Goal: Task Accomplishment & Management: Complete application form

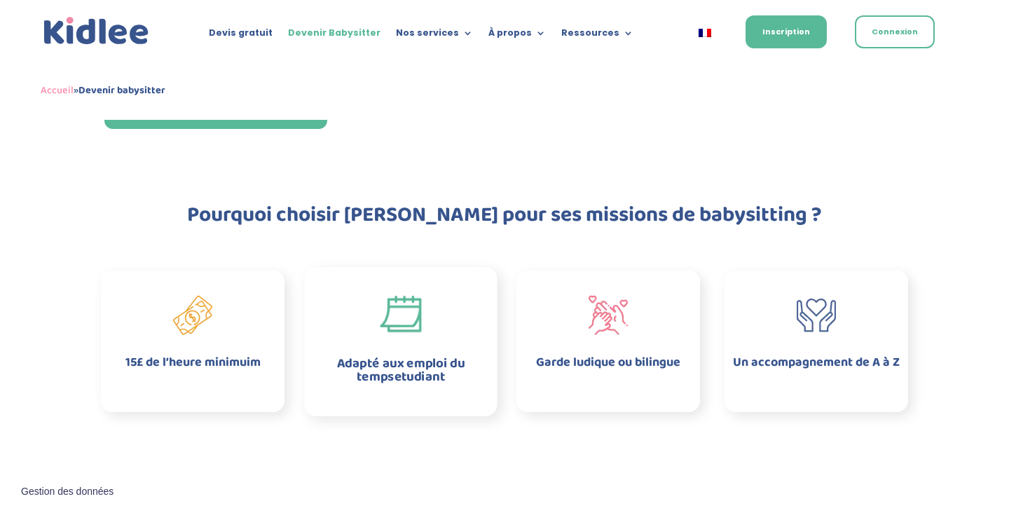
scroll to position [325, 0]
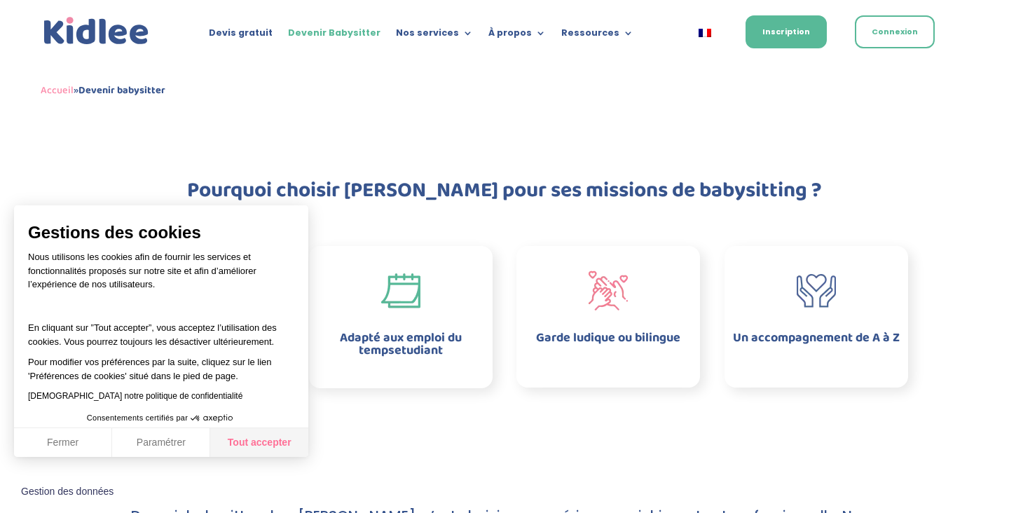
click at [275, 434] on button "Tout accepter" at bounding box center [259, 442] width 98 height 29
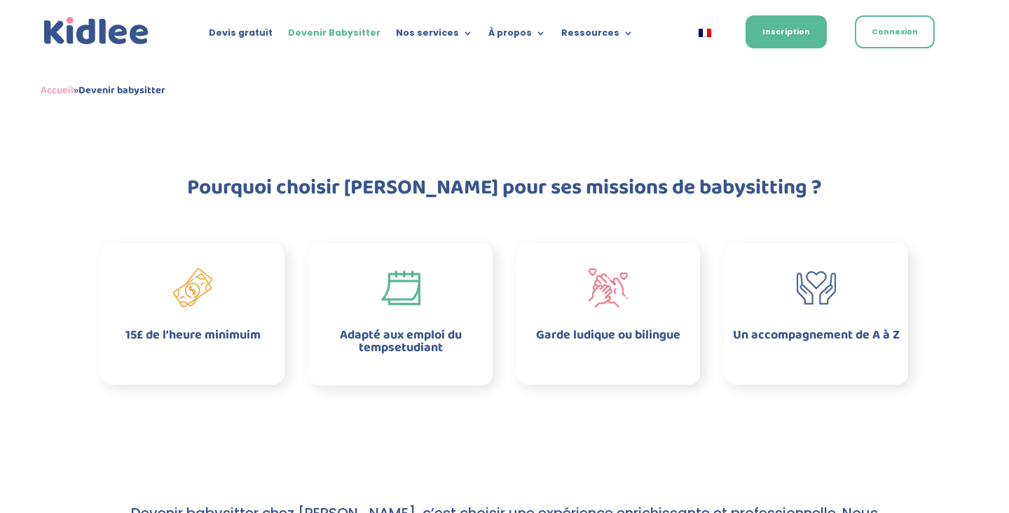
scroll to position [307, 0]
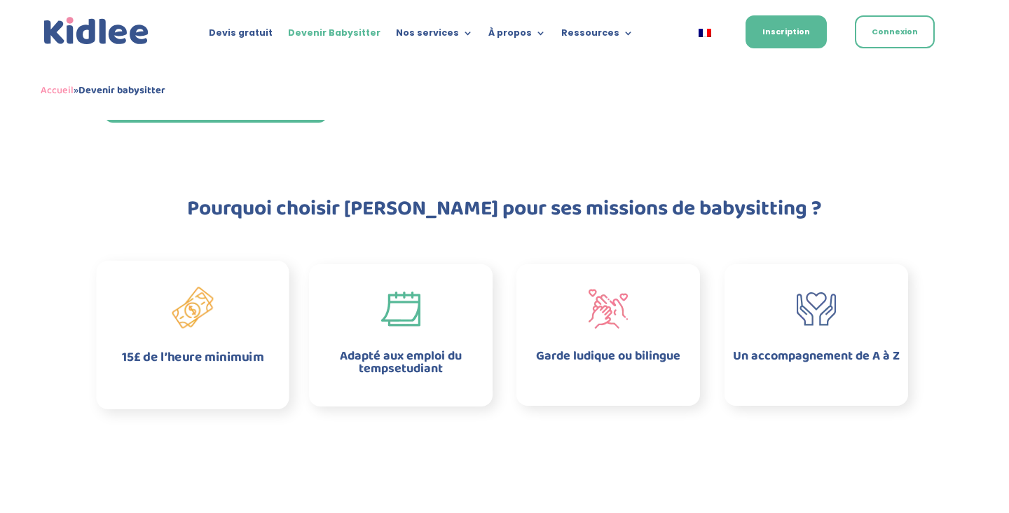
click at [198, 314] on img at bounding box center [192, 308] width 41 height 42
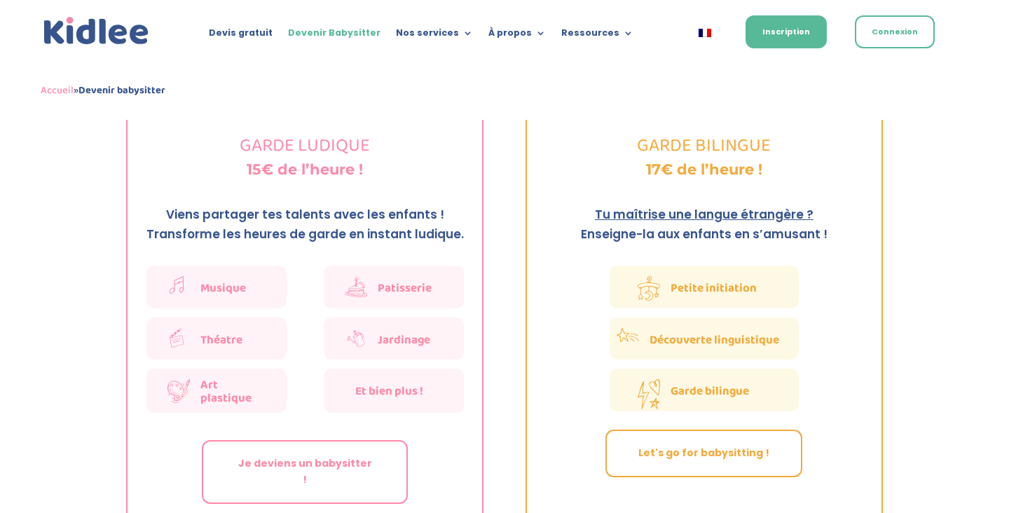
scroll to position [2255, 0]
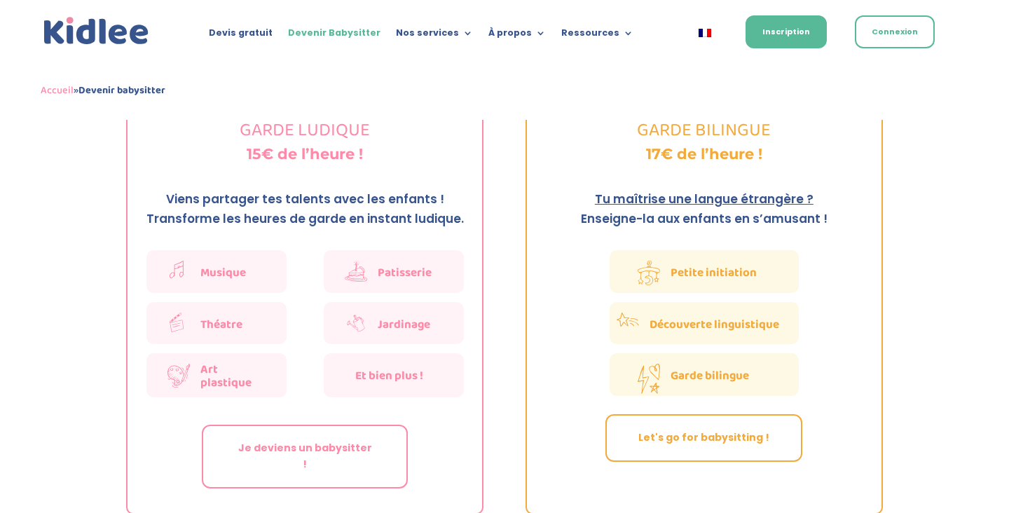
click at [276, 308] on div "Théatre" at bounding box center [216, 323] width 140 height 43
drag, startPoint x: 252, startPoint y: 307, endPoint x: 196, endPoint y: 328, distance: 59.2
click at [194, 322] on div "Théatre" at bounding box center [228, 329] width 76 height 32
drag, startPoint x: 229, startPoint y: 364, endPoint x: 191, endPoint y: 367, distance: 37.9
click at [191, 367] on div "Art plastique" at bounding box center [228, 380] width 76 height 33
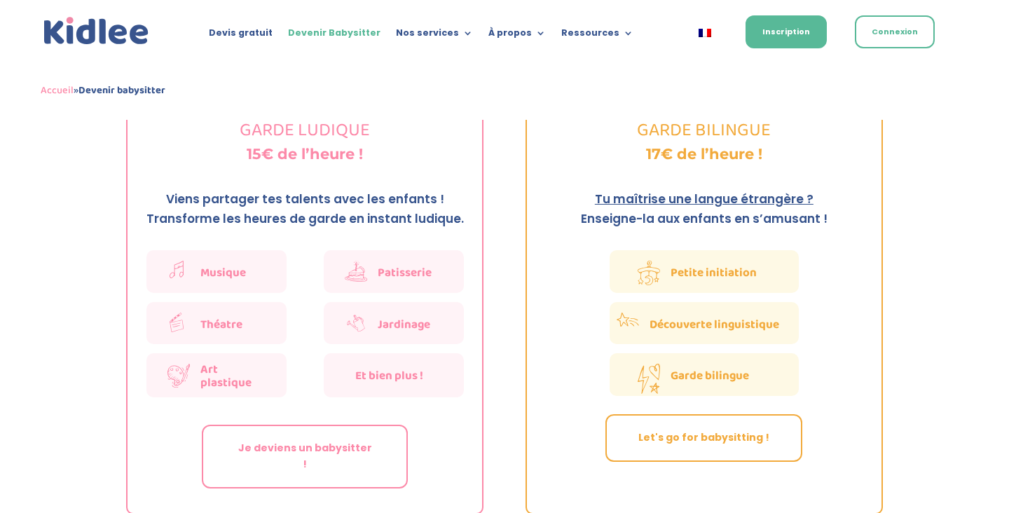
click at [502, 418] on div "GARDE LUDIQUE 15€ de l’heure ! Viens partager tes talents avec les enfants ! Tr…" at bounding box center [504, 306] width 757 height 453
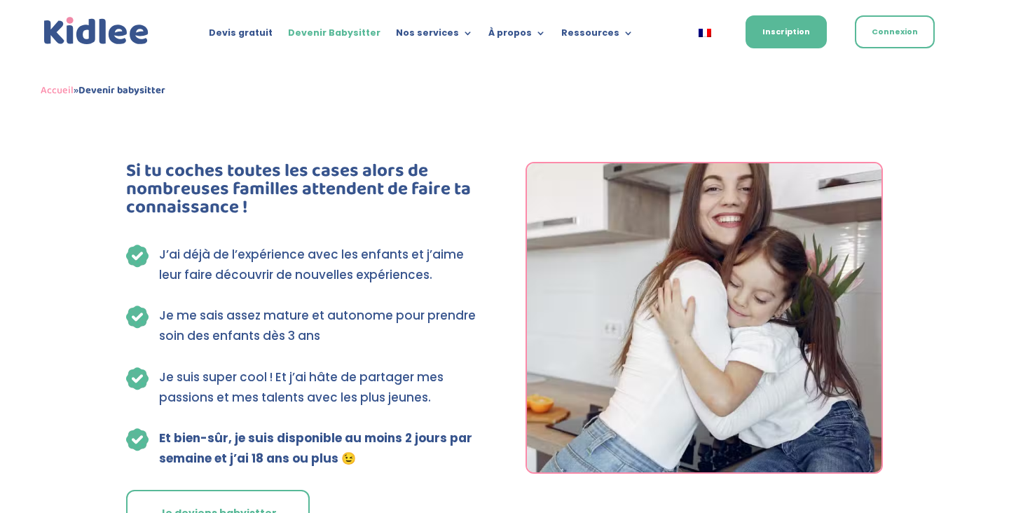
scroll to position [3470, 0]
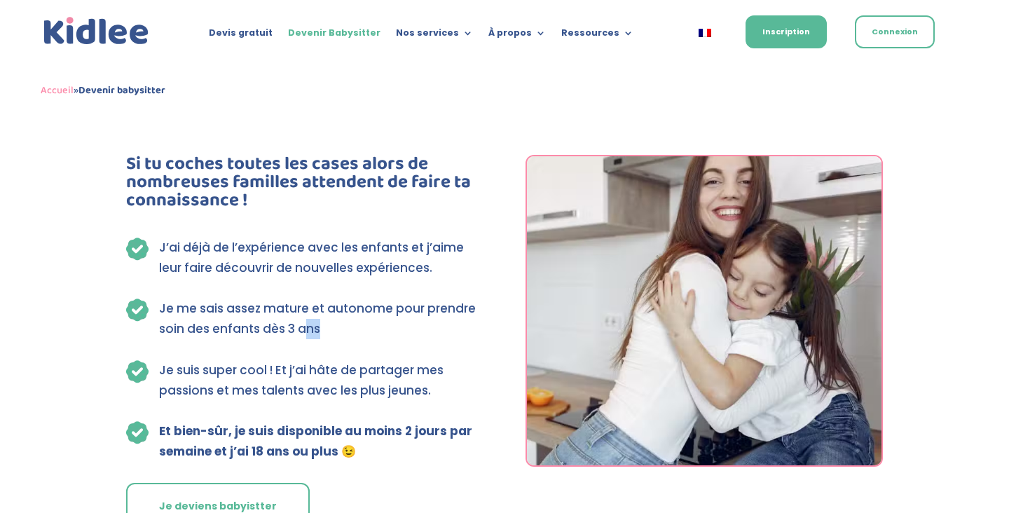
drag, startPoint x: 299, startPoint y: 290, endPoint x: 246, endPoint y: 303, distance: 54.2
click at [246, 303] on div "Si tu coches toutes les cases alors de nombreuses familles attendent de faire t…" at bounding box center [304, 342] width 357 height 375
click at [182, 360] on p "Je suis super cool ! Et j’ai hâte de partager mes passions et mes talents avec …" at bounding box center [321, 380] width 324 height 41
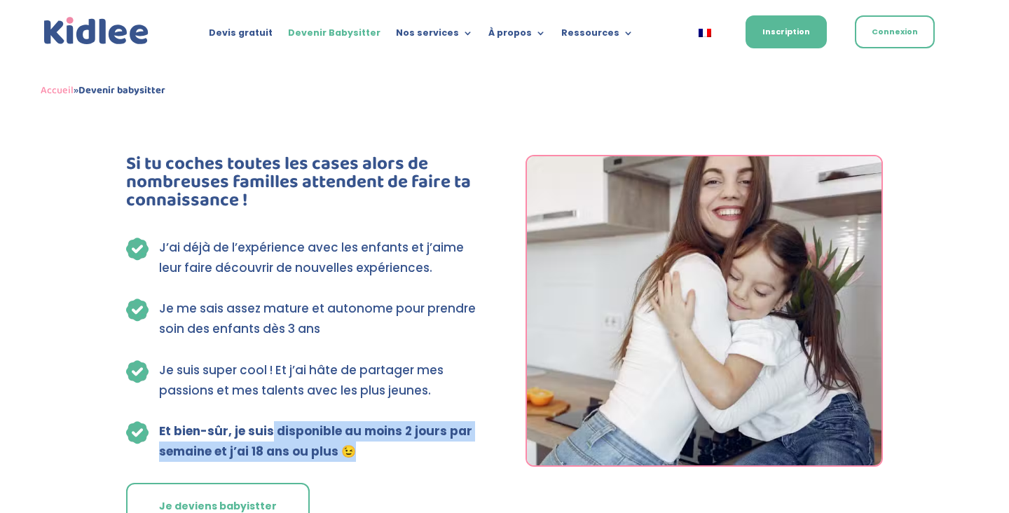
drag, startPoint x: 270, startPoint y: 387, endPoint x: 472, endPoint y: 382, distance: 201.9
click at [472, 382] on div "Si tu coches toutes les cases alors de nombreuses familles attendent de faire t…" at bounding box center [304, 342] width 357 height 375
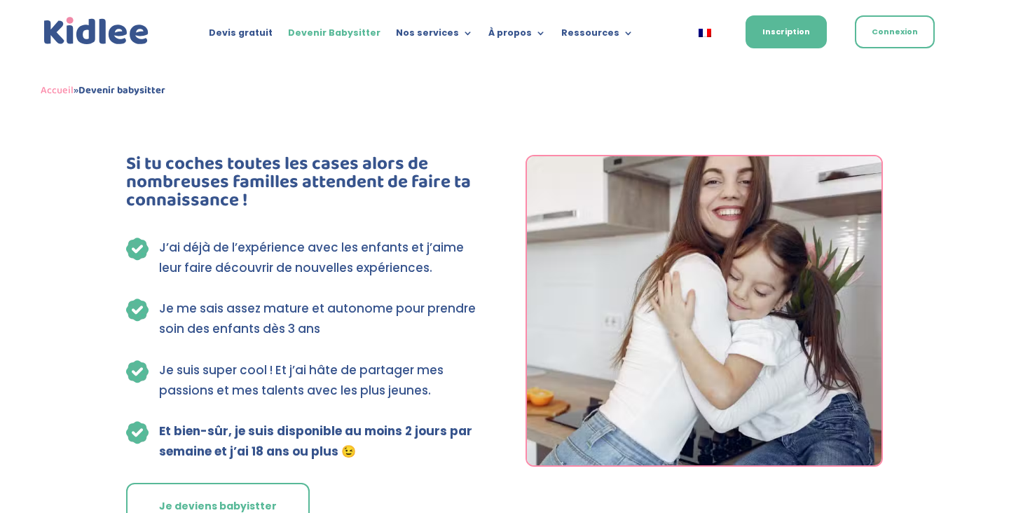
click at [455, 382] on div "Si tu coches toutes les cases alors de nombreuses familles attendent de faire t…" at bounding box center [304, 342] width 357 height 375
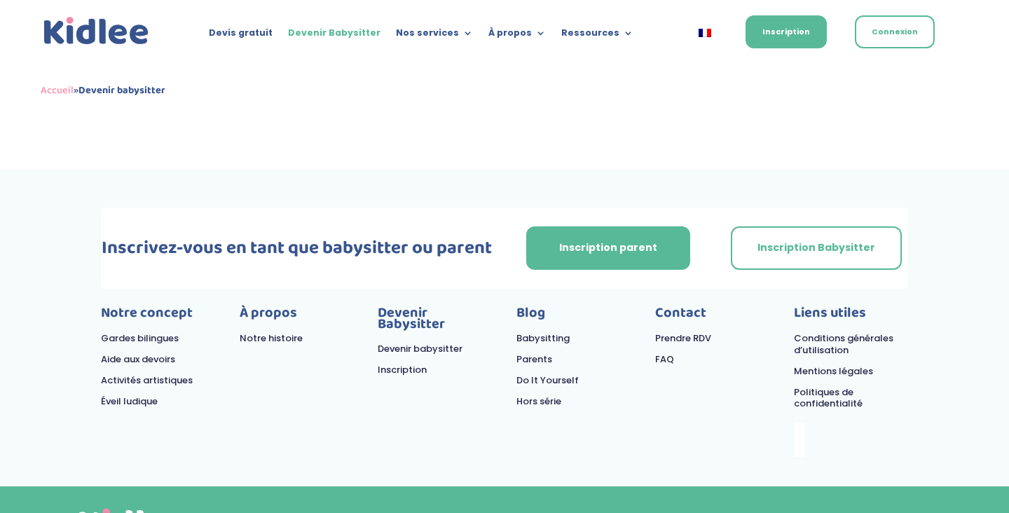
scroll to position [3818, 0]
